Goal: Information Seeking & Learning: Find specific fact

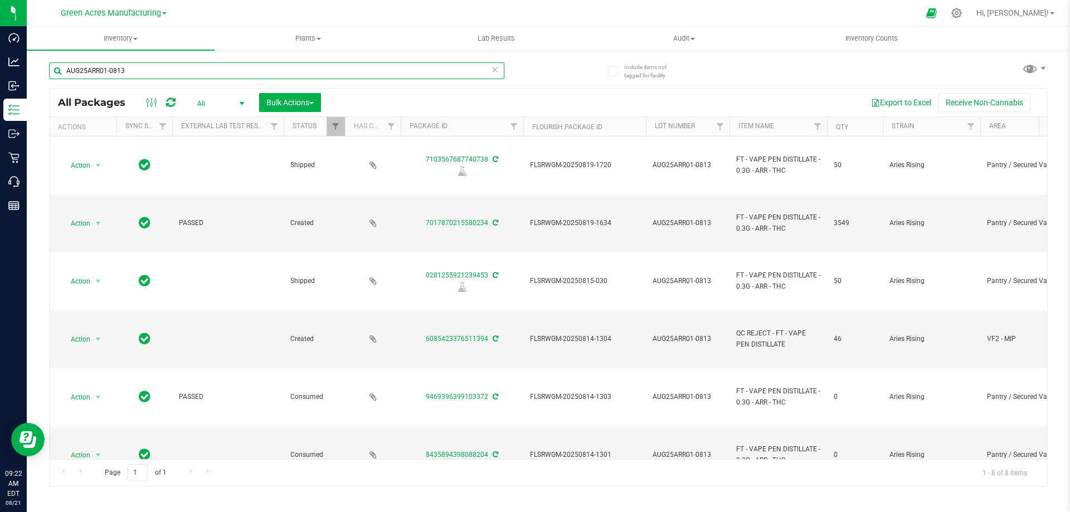
drag, startPoint x: 149, startPoint y: 67, endPoint x: 49, endPoint y: 67, distance: 100.3
click at [49, 67] on input "AUG25ARR01-0813" at bounding box center [276, 70] width 455 height 17
type input "Watermelon"
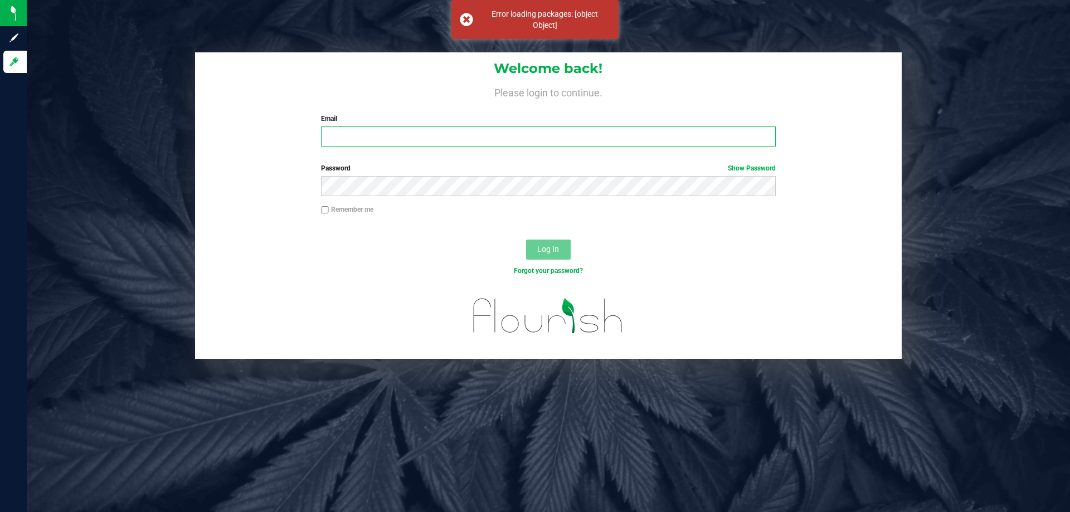
click at [335, 131] on input "Email" at bounding box center [548, 136] width 454 height 20
type input "cburgess@liveparallel.com"
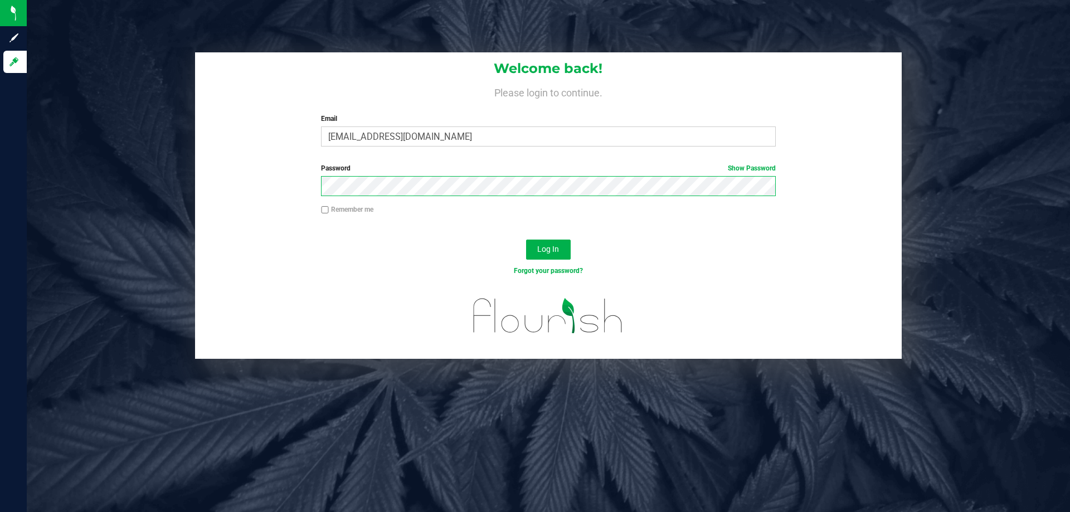
click at [526, 240] on button "Log In" at bounding box center [548, 250] width 45 height 20
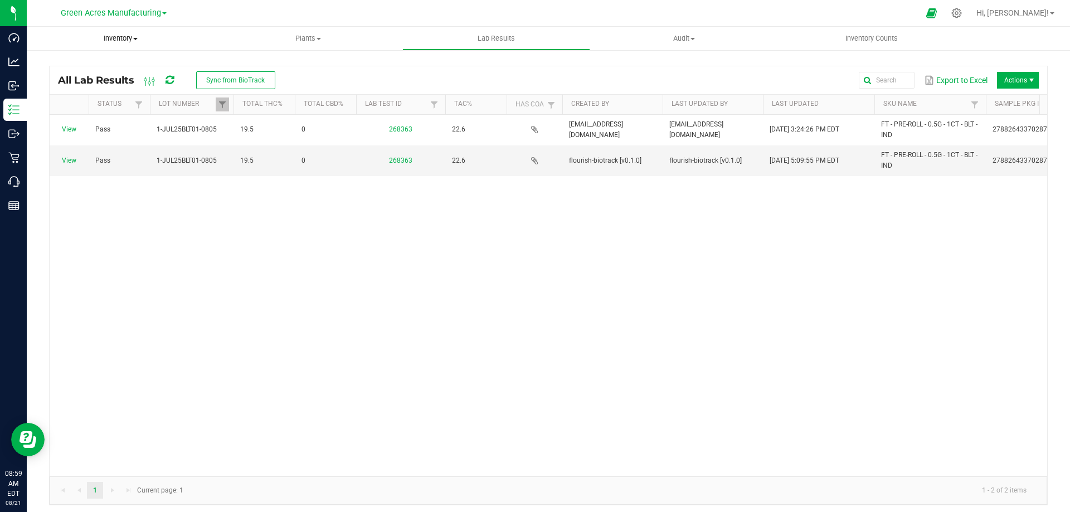
click at [111, 33] on span "Inventory" at bounding box center [121, 38] width 188 height 10
click at [64, 70] on span "All packages" at bounding box center [65, 66] width 76 height 9
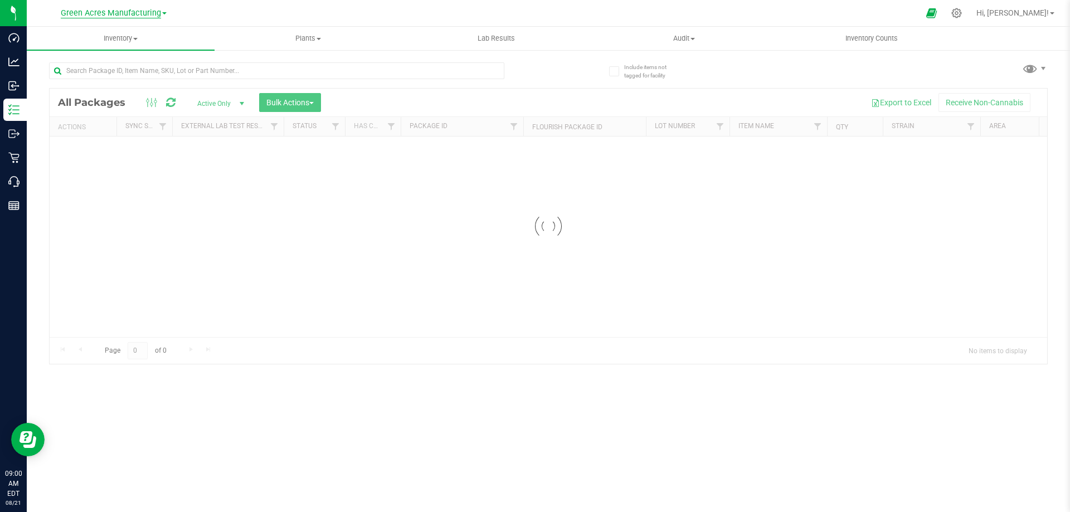
click at [107, 14] on span "Green Acres Manufacturing" at bounding box center [111, 13] width 100 height 10
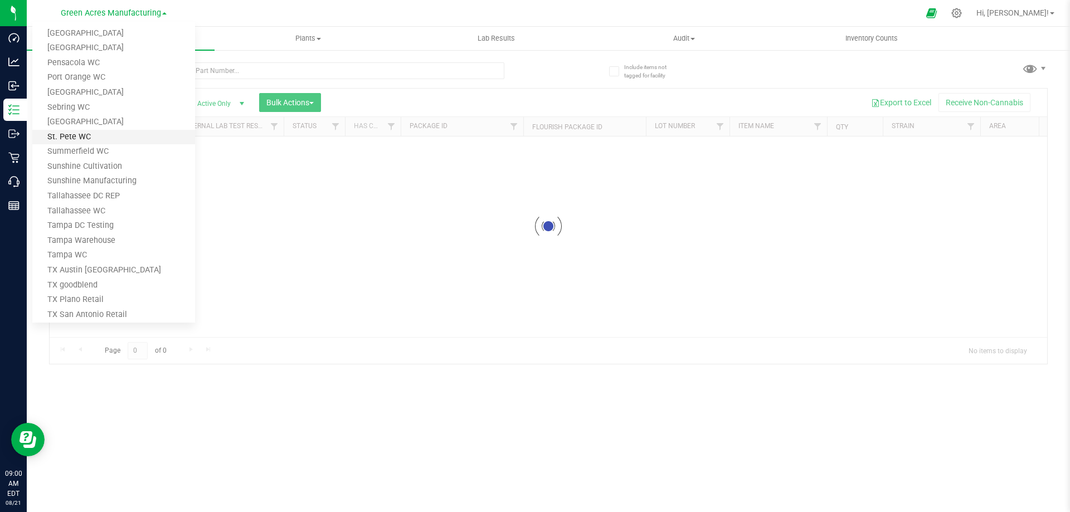
scroll to position [682, 0]
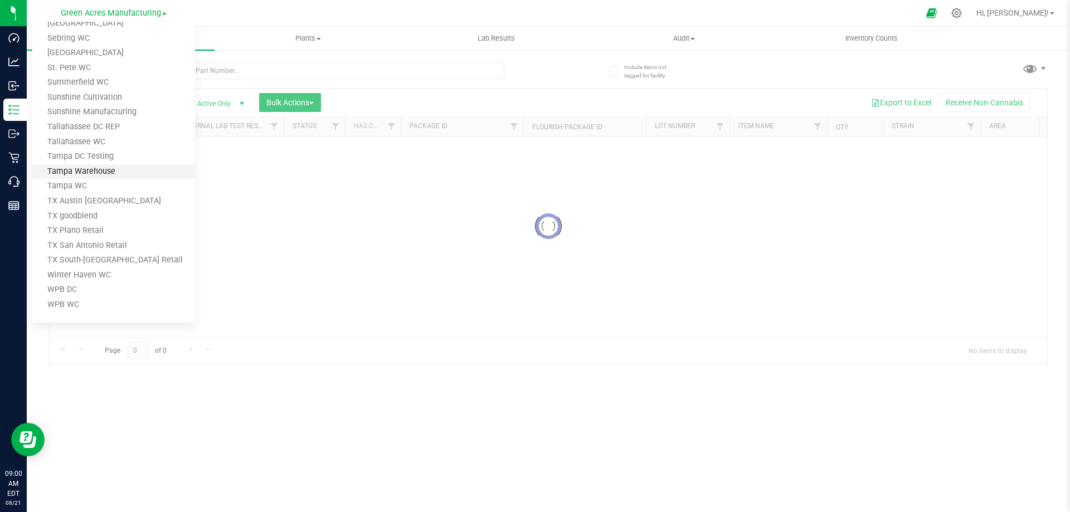
click at [100, 167] on link "Tampa Warehouse" at bounding box center [113, 171] width 163 height 15
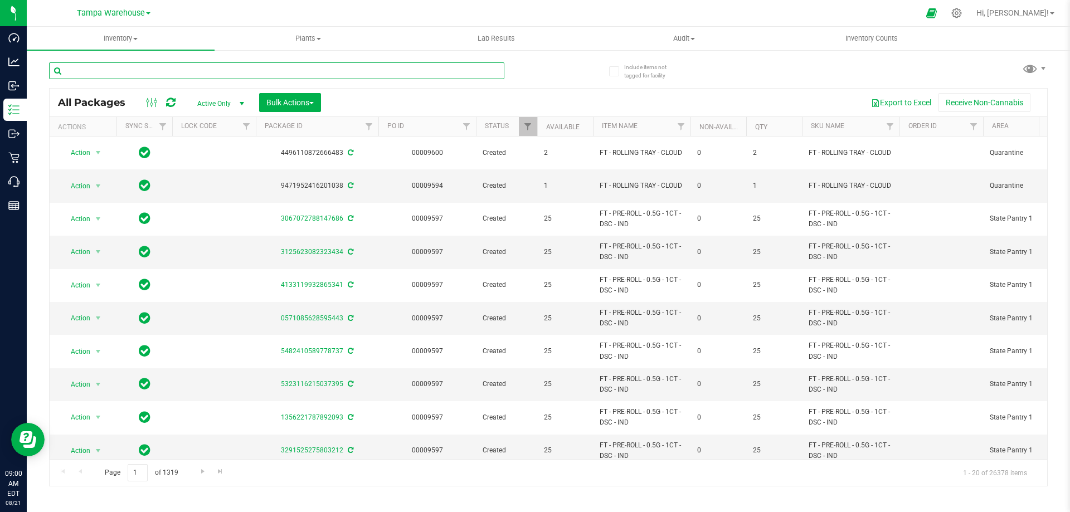
click at [91, 72] on input "text" at bounding box center [276, 70] width 455 height 17
paste input "FLSRWGM-20250811-869"
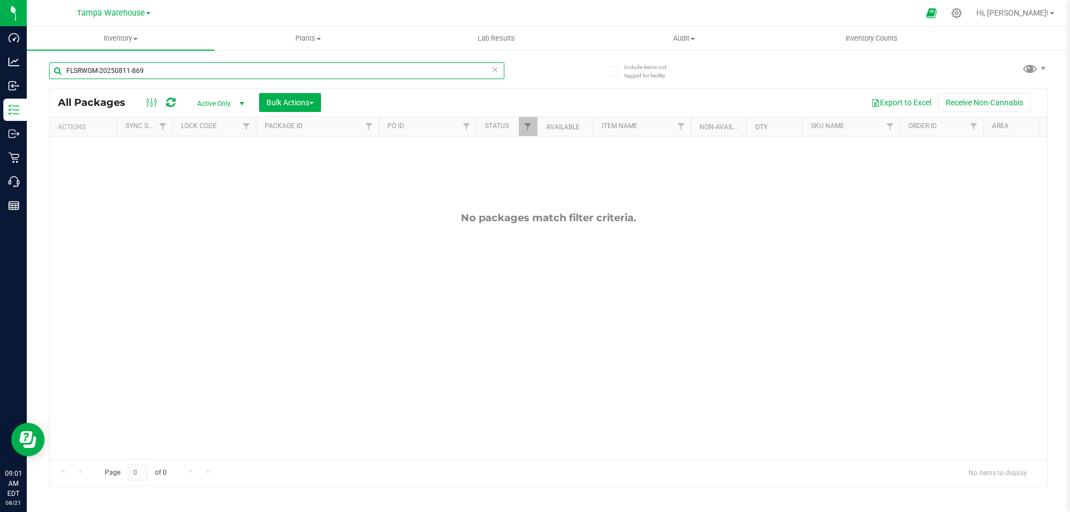
type input "FLSRWGM-20250811-869"
click at [212, 103] on span "Active Only" at bounding box center [218, 104] width 61 height 16
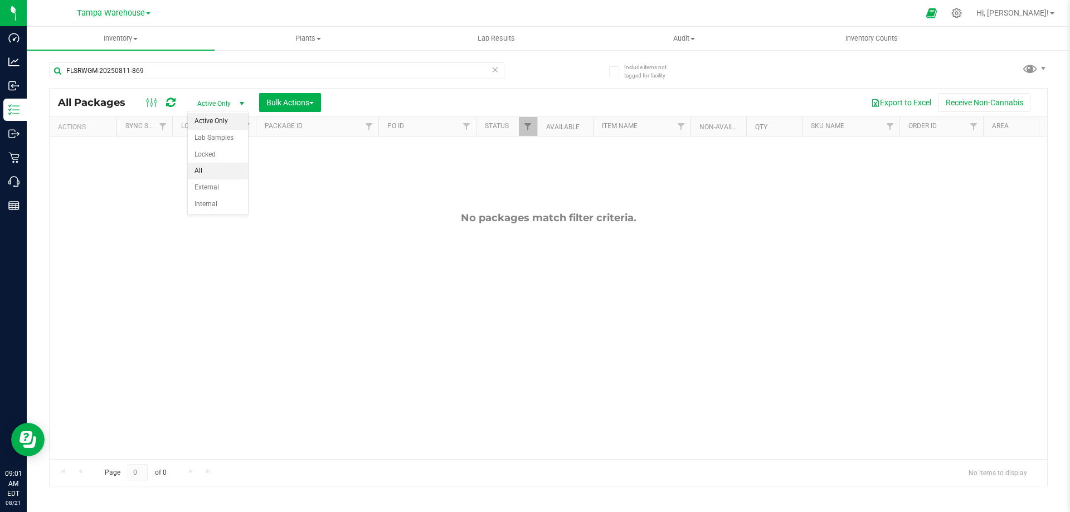
click at [197, 167] on li "All" at bounding box center [218, 171] width 60 height 17
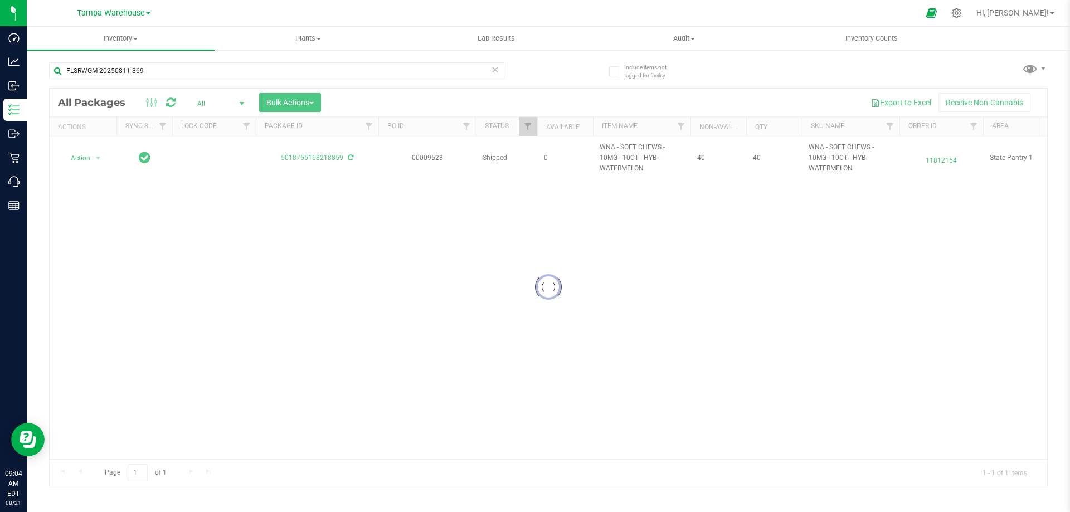
drag, startPoint x: 281, startPoint y: 158, endPoint x: 309, endPoint y: 158, distance: 27.9
click at [309, 158] on div at bounding box center [548, 287] width 997 height 397
drag, startPoint x: 281, startPoint y: 157, endPoint x: 344, endPoint y: 154, distance: 63.6
click at [340, 154] on div at bounding box center [548, 287] width 997 height 397
drag, startPoint x: 345, startPoint y: 154, endPoint x: 301, endPoint y: 154, distance: 44.0
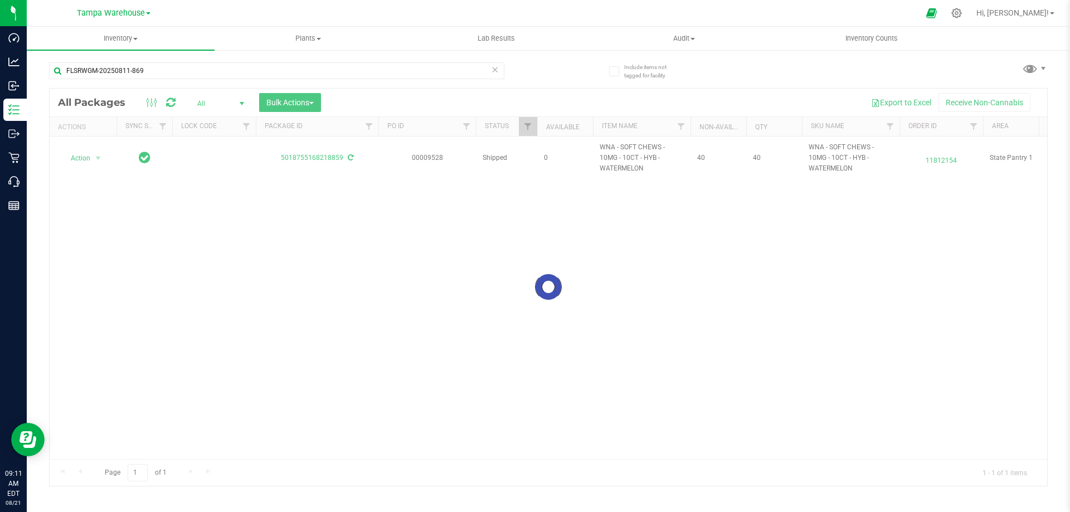
click at [301, 154] on div at bounding box center [548, 287] width 997 height 397
drag, startPoint x: 281, startPoint y: 157, endPoint x: 334, endPoint y: 157, distance: 53.5
click at [334, 157] on div at bounding box center [548, 287] width 997 height 397
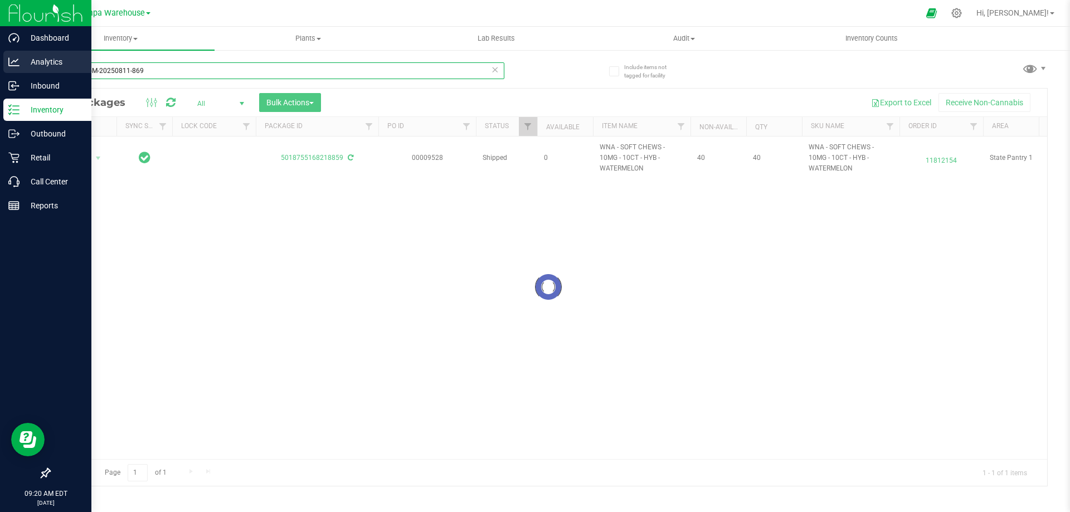
drag, startPoint x: 156, startPoint y: 73, endPoint x: 0, endPoint y: 65, distance: 156.2
click at [0, 65] on div "Dashboard Analytics Inbound Inventory Outbound Retail Call Center Reports 09:20…" at bounding box center [535, 256] width 1070 height 512
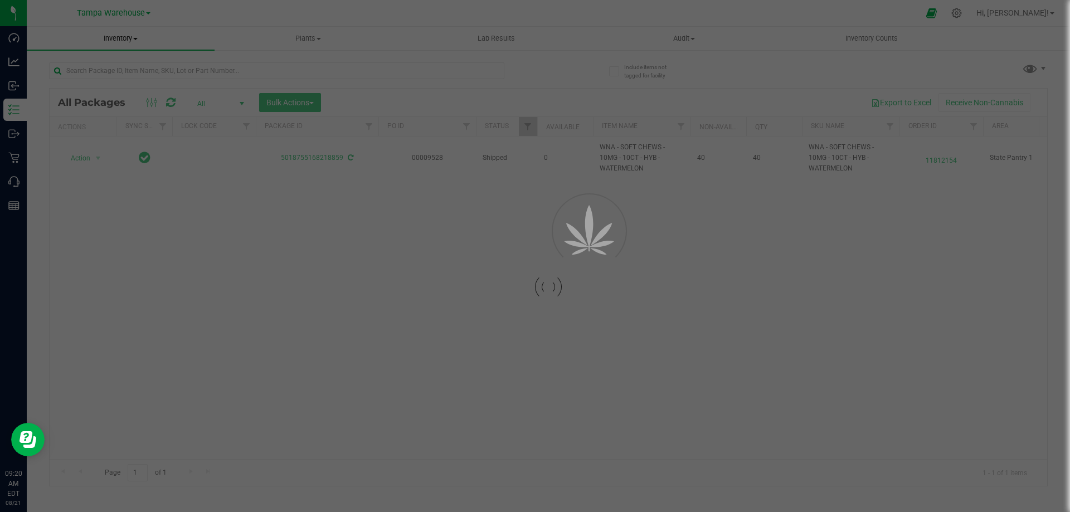
click at [107, 41] on div "Inventory All packages All inventory Waste log Create inventory Plants All plan…" at bounding box center [548, 269] width 1043 height 485
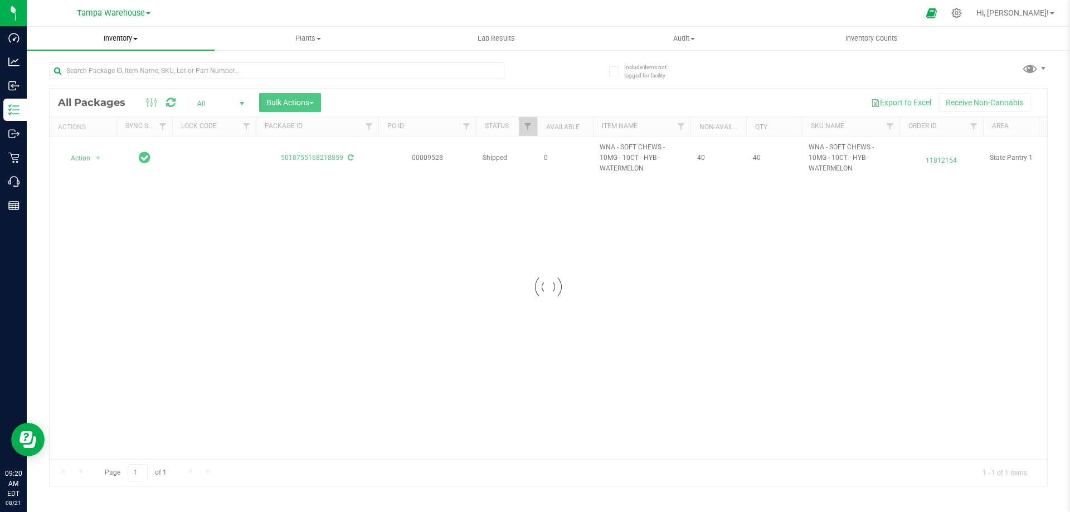
click at [112, 41] on span "Inventory" at bounding box center [121, 38] width 188 height 10
click at [53, 67] on span "All packages" at bounding box center [65, 66] width 76 height 9
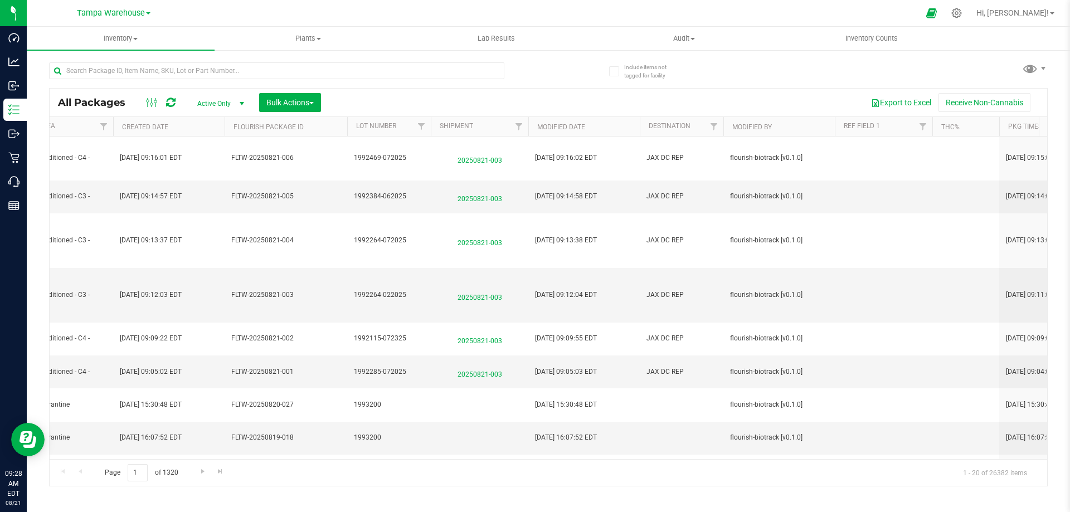
scroll to position [0, 446]
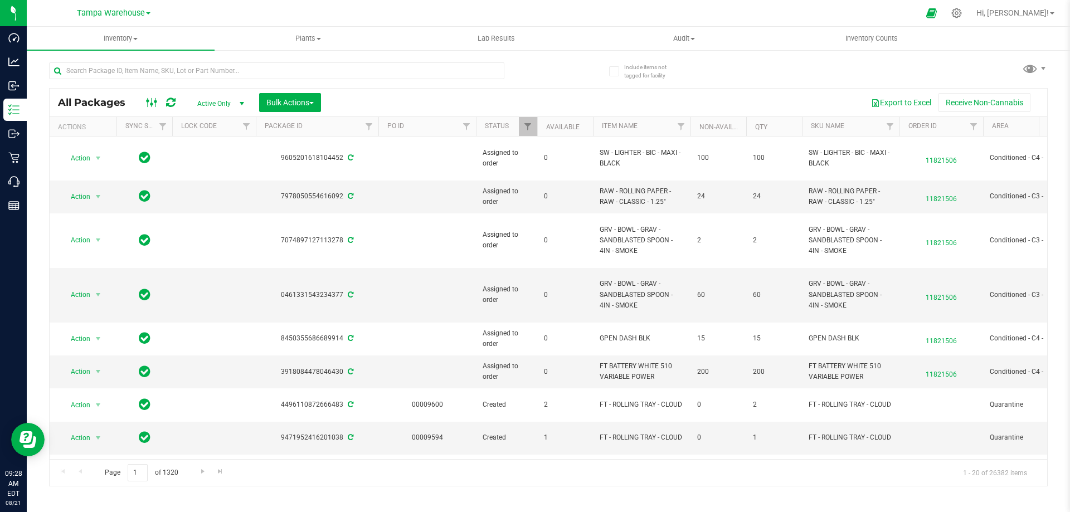
click at [150, 98] on icon at bounding box center [152, 102] width 12 height 13
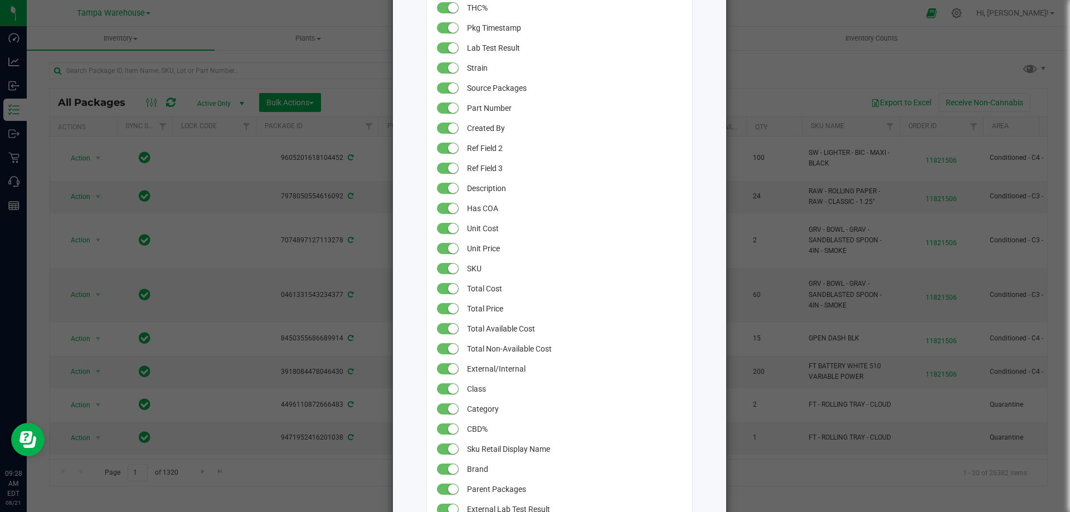
scroll to position [557, 0]
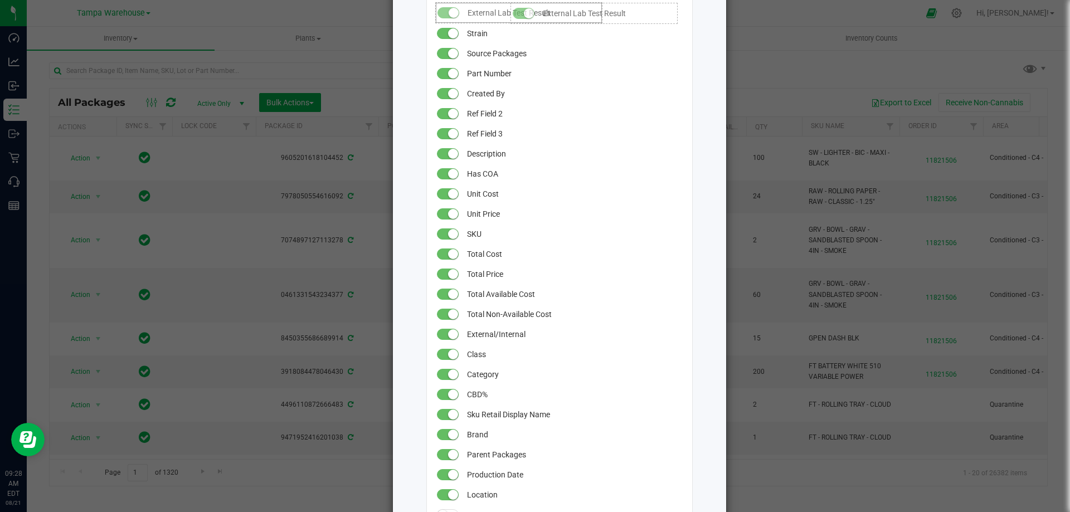
drag, startPoint x: 501, startPoint y: 451, endPoint x: 500, endPoint y: -3, distance: 453.5
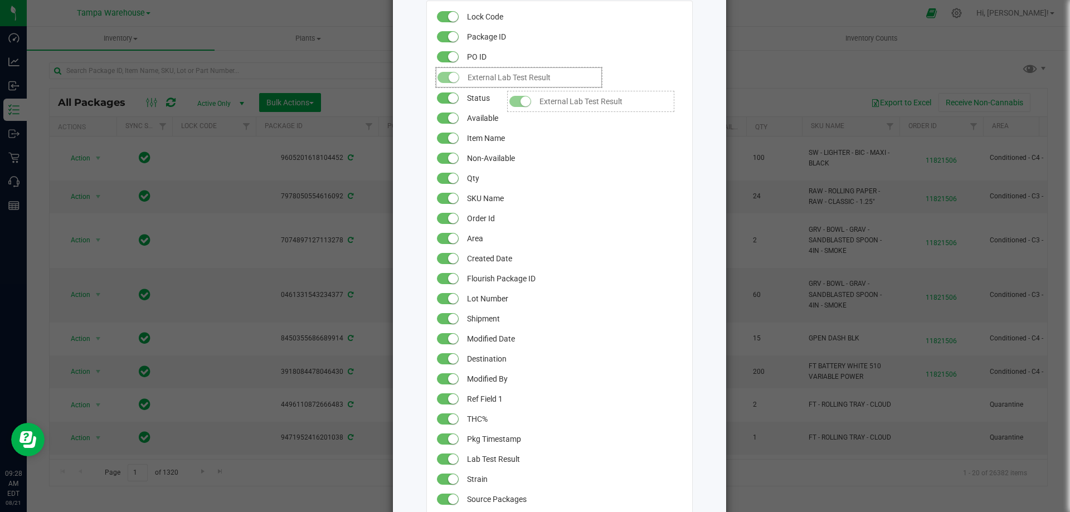
scroll to position [133, 0]
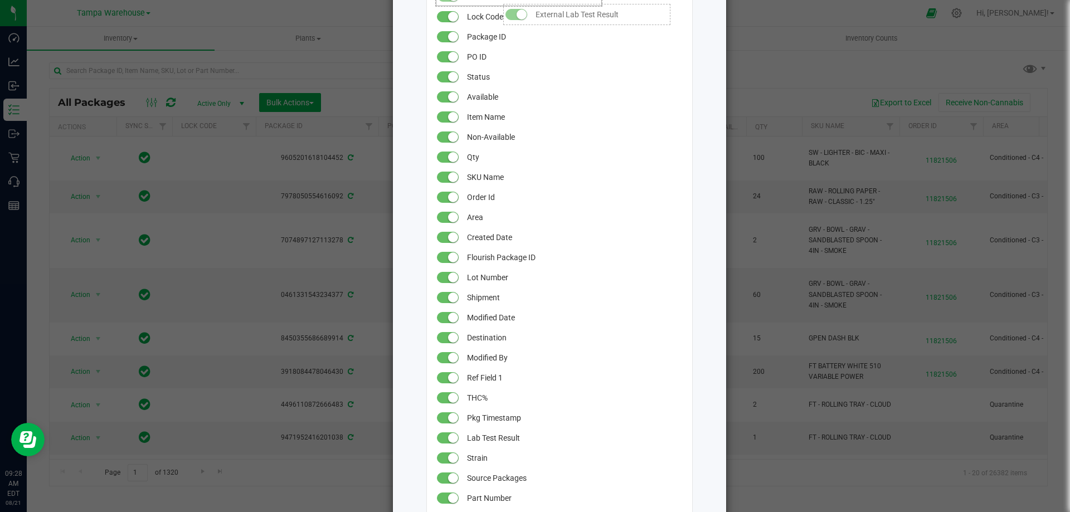
drag, startPoint x: 507, startPoint y: 458, endPoint x: 493, endPoint y: -2, distance: 460.3
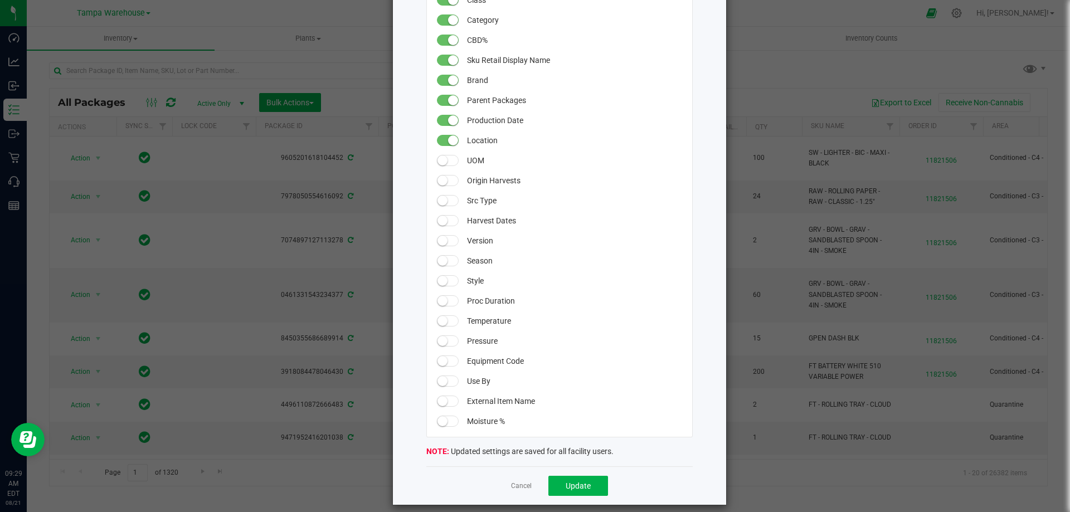
scroll to position [920, 0]
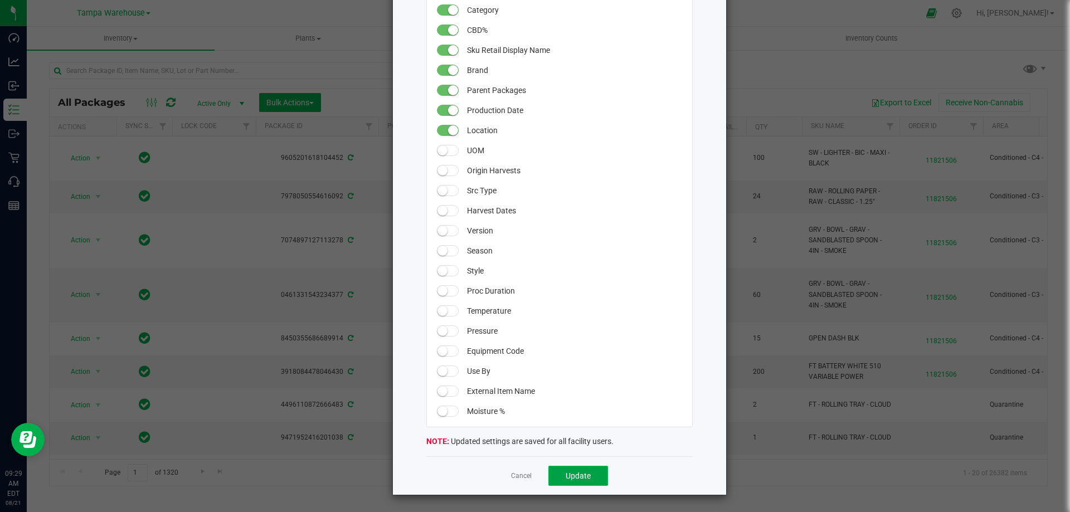
click at [570, 479] on span "Update" at bounding box center [577, 475] width 25 height 9
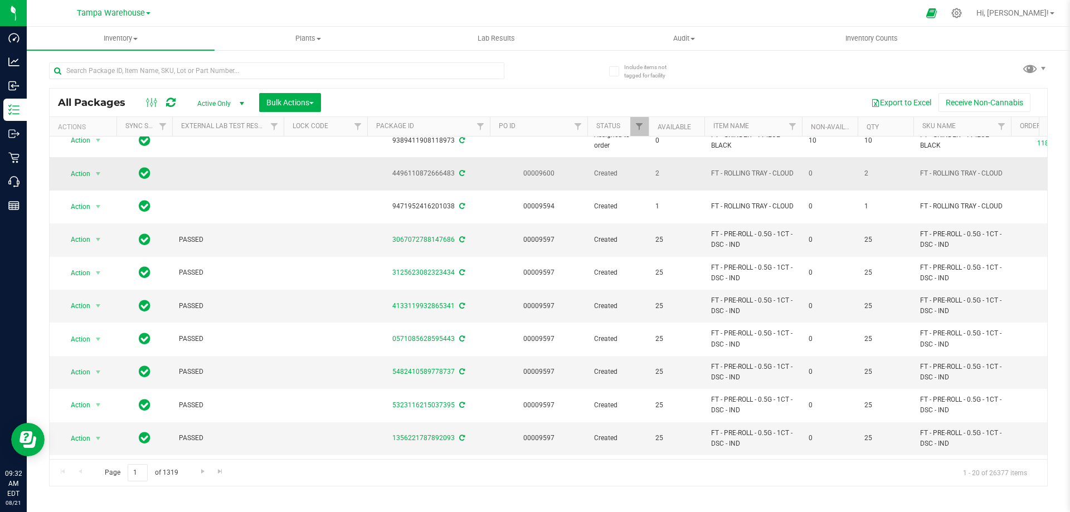
scroll to position [0, 0]
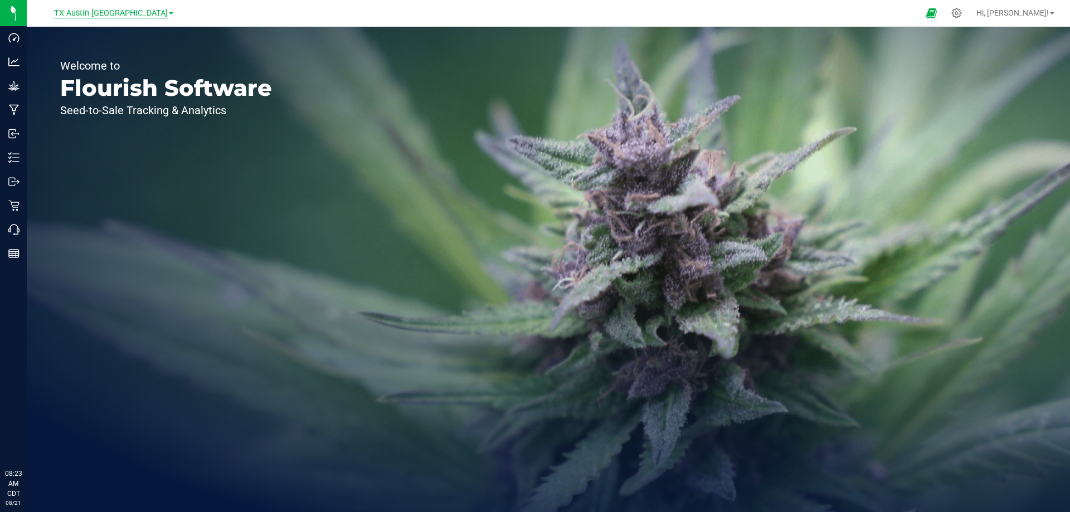
click at [112, 14] on span "TX Austin [GEOGRAPHIC_DATA]" at bounding box center [111, 13] width 114 height 10
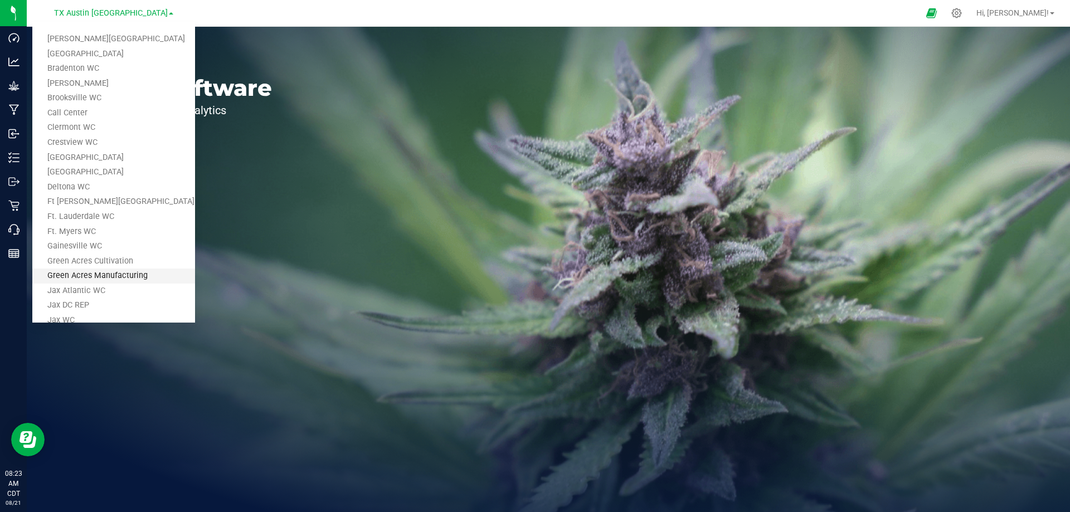
click at [75, 272] on link "Green Acres Manufacturing" at bounding box center [113, 276] width 163 height 15
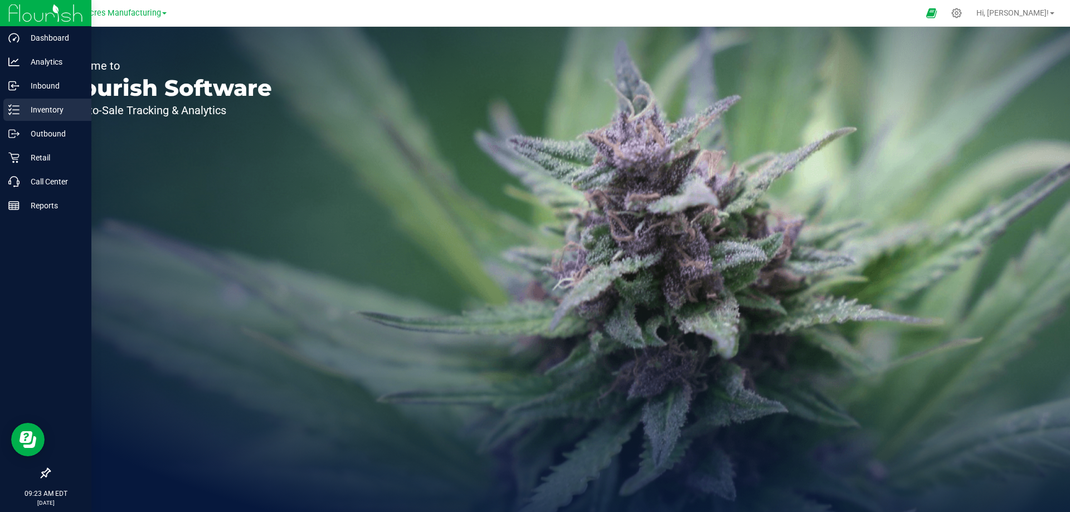
click at [23, 108] on p "Inventory" at bounding box center [52, 109] width 67 height 13
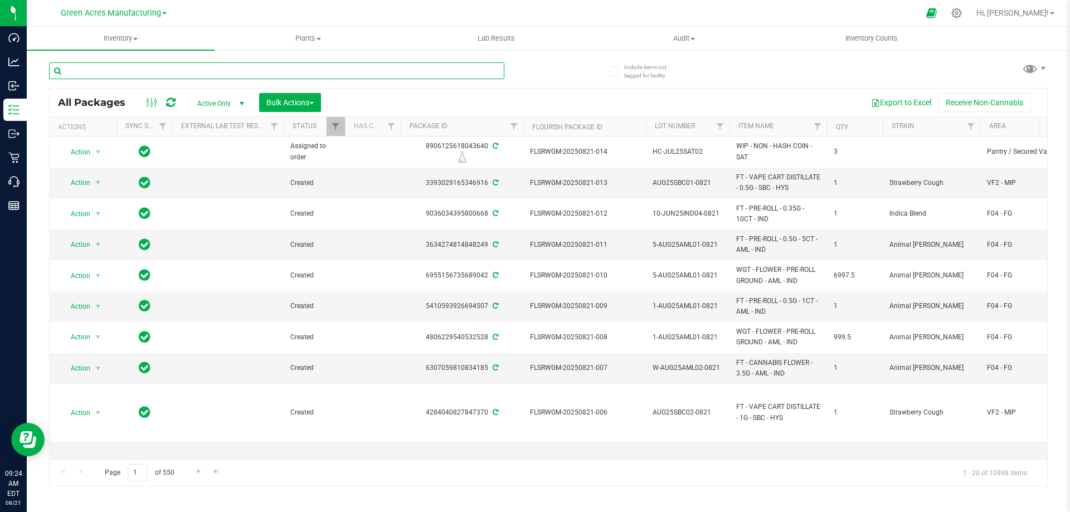
click at [77, 72] on input "text" at bounding box center [276, 70] width 455 height 17
paste input "WN250804WAT1-0805"
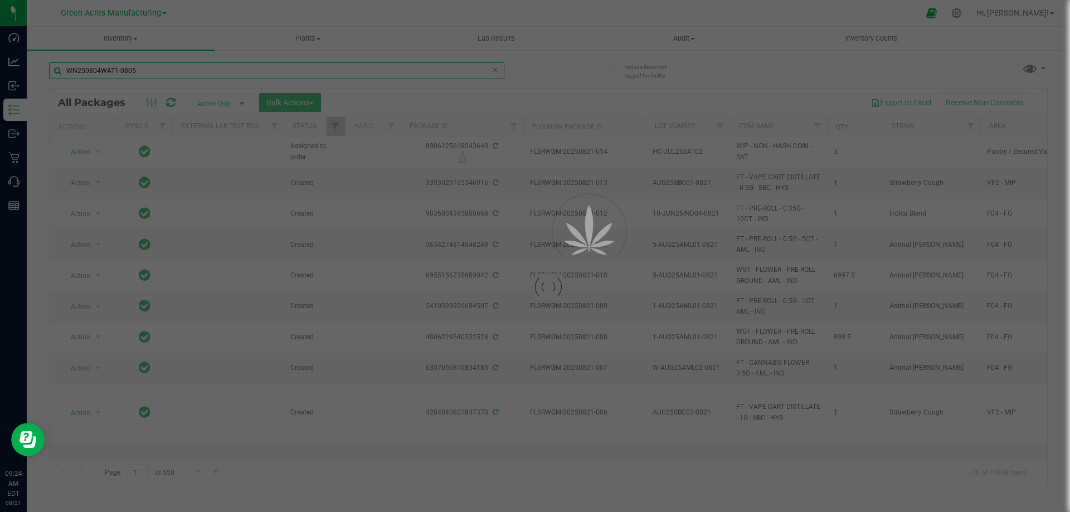
type input "WN250804WAT1-0805"
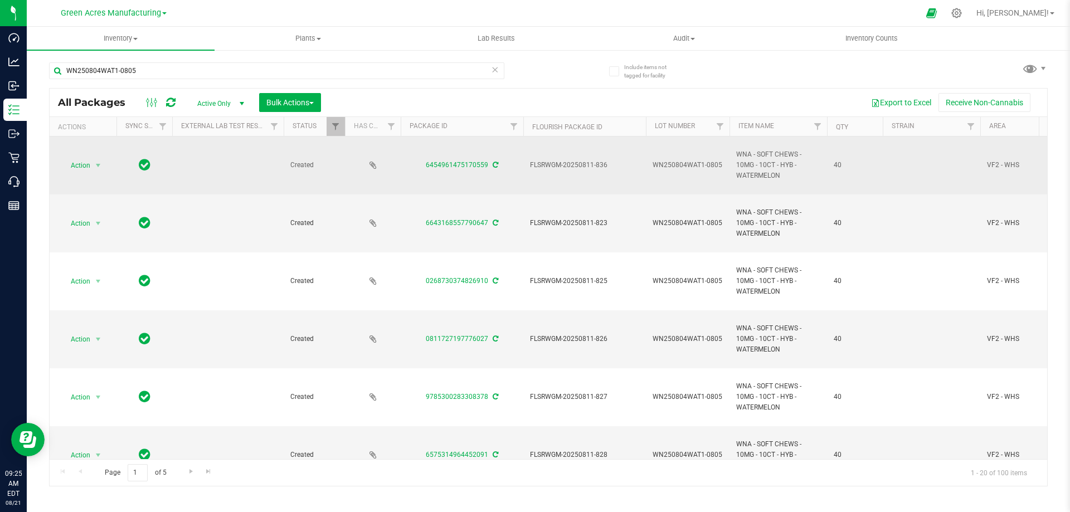
drag, startPoint x: 738, startPoint y: 153, endPoint x: 782, endPoint y: 174, distance: 49.6
click at [782, 174] on span "WNA - SOFT CHEWS - 10MG - 10CT - HYB - WATERMELON" at bounding box center [778, 165] width 84 height 32
copy span "WNA - SOFT CHEWS - 10MG - 10CT - HYB - WATERMELON"
